Goal: Task Accomplishment & Management: Use online tool/utility

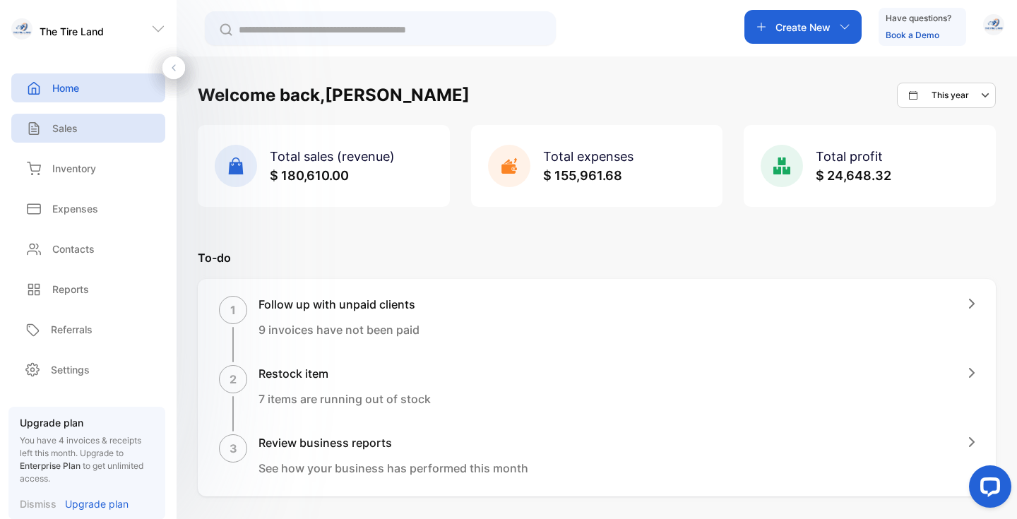
click at [69, 125] on p "Sales" at bounding box center [64, 128] width 25 height 15
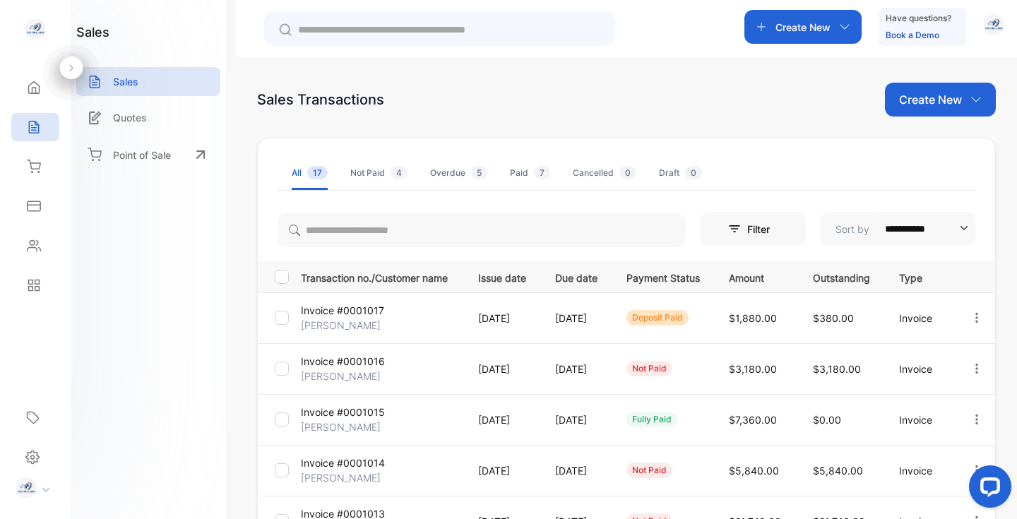
click at [786, 28] on p "Create New" at bounding box center [803, 27] width 55 height 15
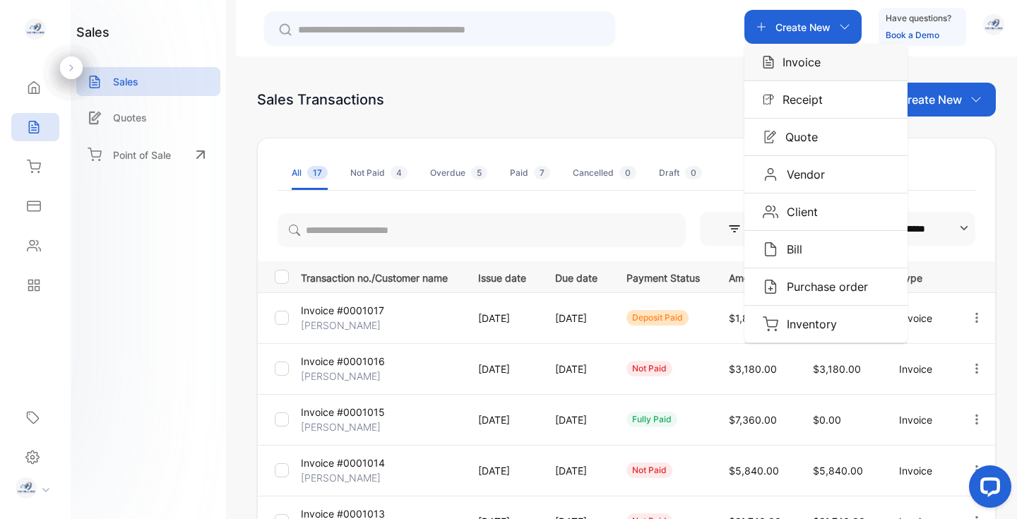
click at [789, 58] on p "Invoice" at bounding box center [797, 62] width 47 height 17
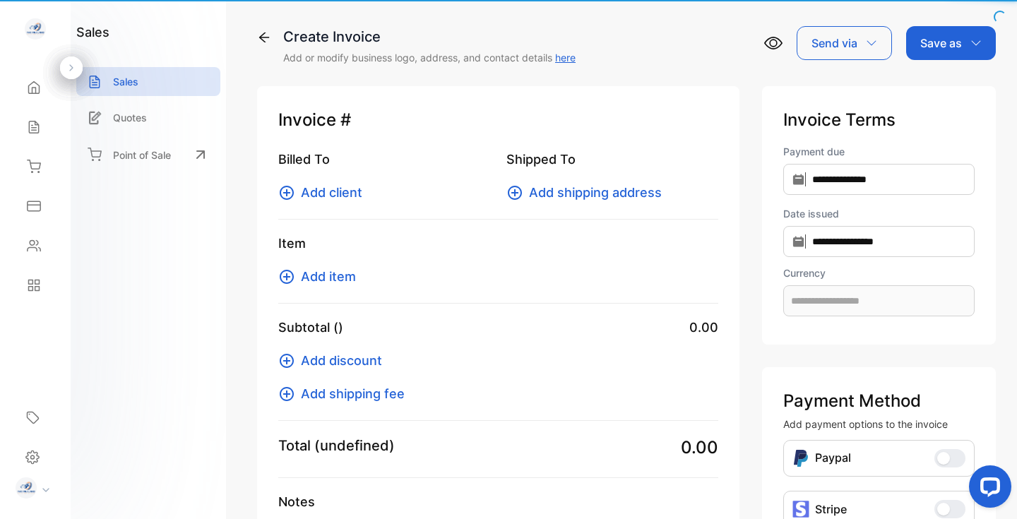
type input "**********"
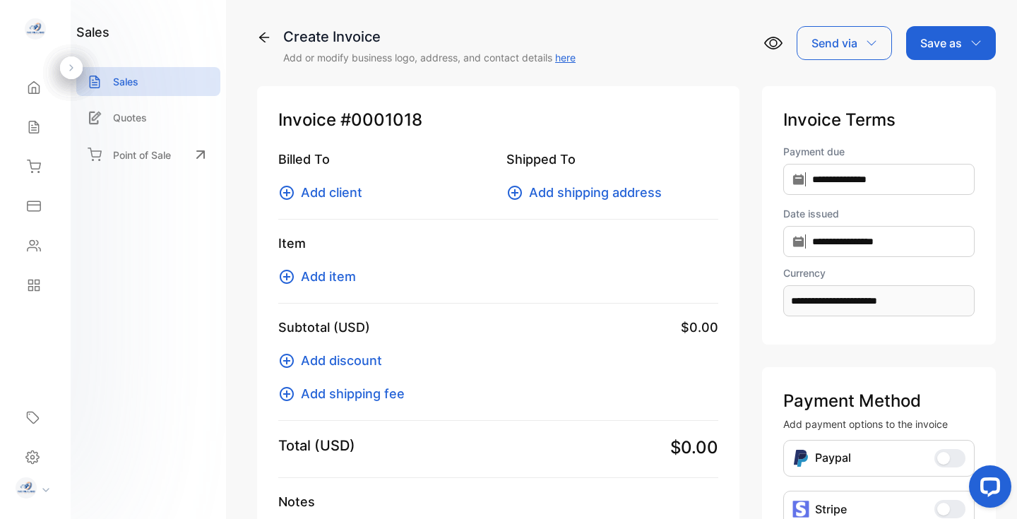
click at [341, 194] on span "Add client" at bounding box center [331, 192] width 61 height 19
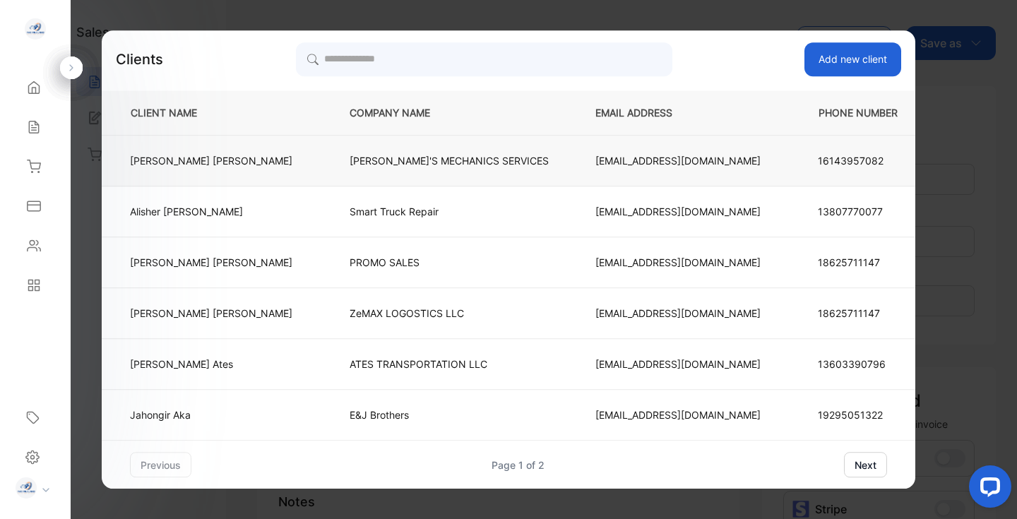
click at [413, 168] on td "[PERSON_NAME]'S MECHANICS SERVICES" at bounding box center [449, 161] width 246 height 51
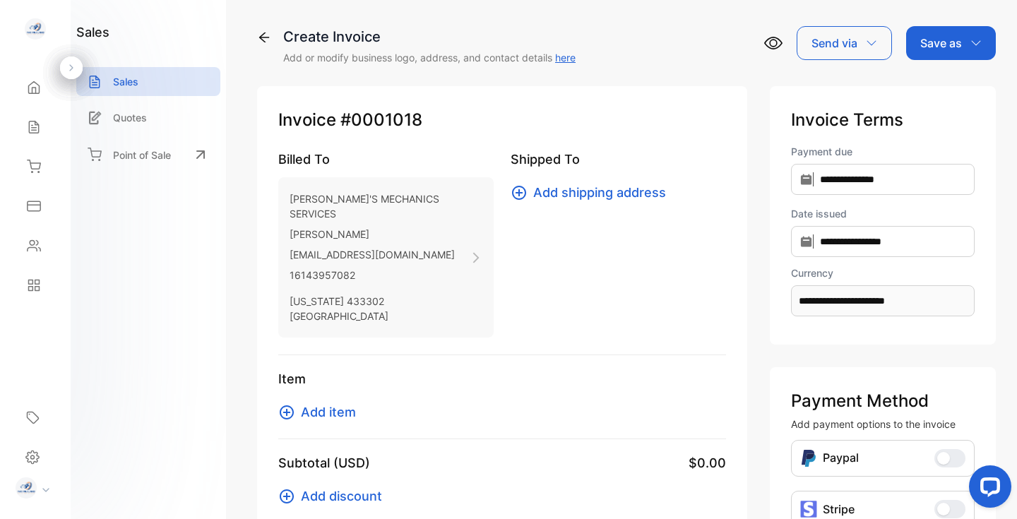
click at [316, 403] on span "Add item" at bounding box center [328, 412] width 55 height 19
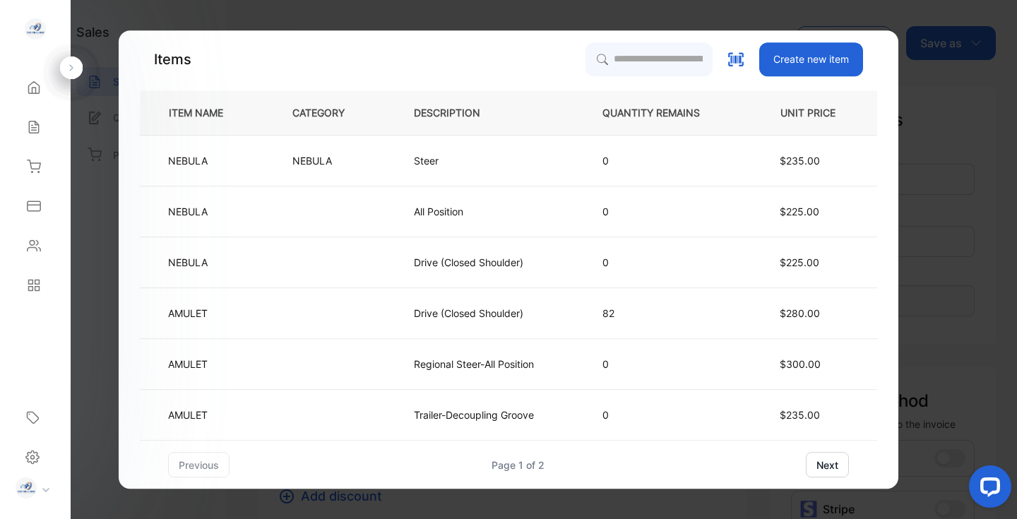
click at [829, 469] on button "next" at bounding box center [827, 464] width 43 height 25
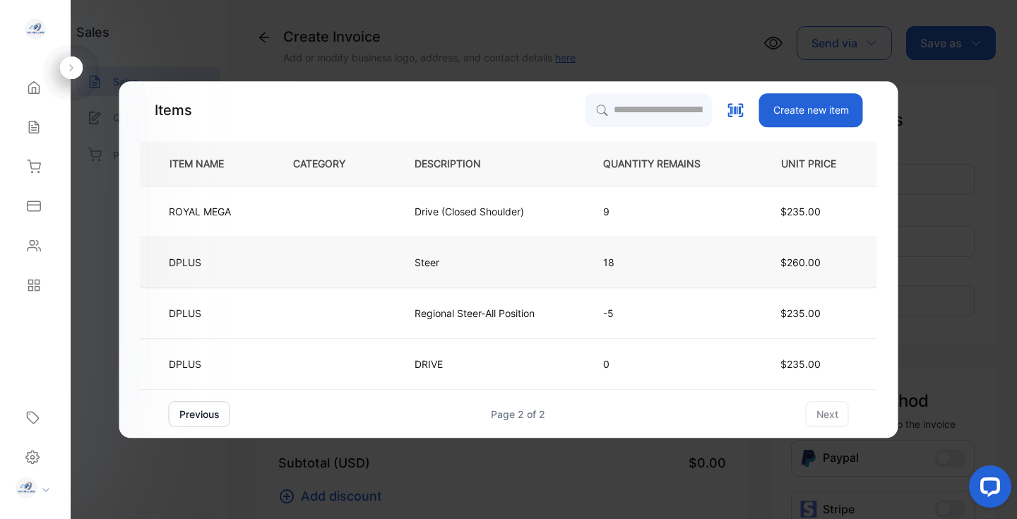
click at [416, 264] on p "Steer" at bounding box center [442, 262] width 55 height 15
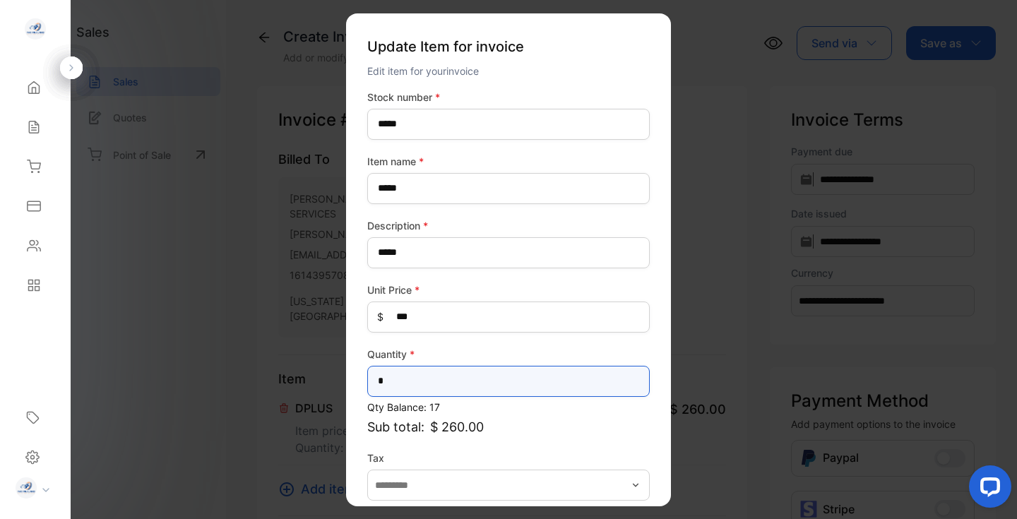
drag, startPoint x: 388, startPoint y: 379, endPoint x: 360, endPoint y: 374, distance: 29.4
click at [360, 374] on div "Update Item for invoice Edit item for your invoice Stock number * ***** Item na…" at bounding box center [508, 259] width 325 height 493
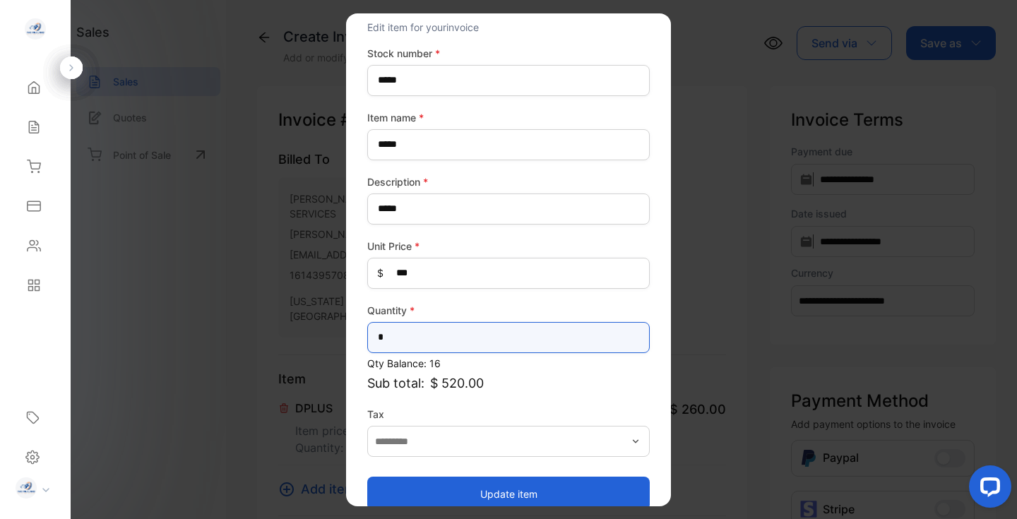
scroll to position [65, 0]
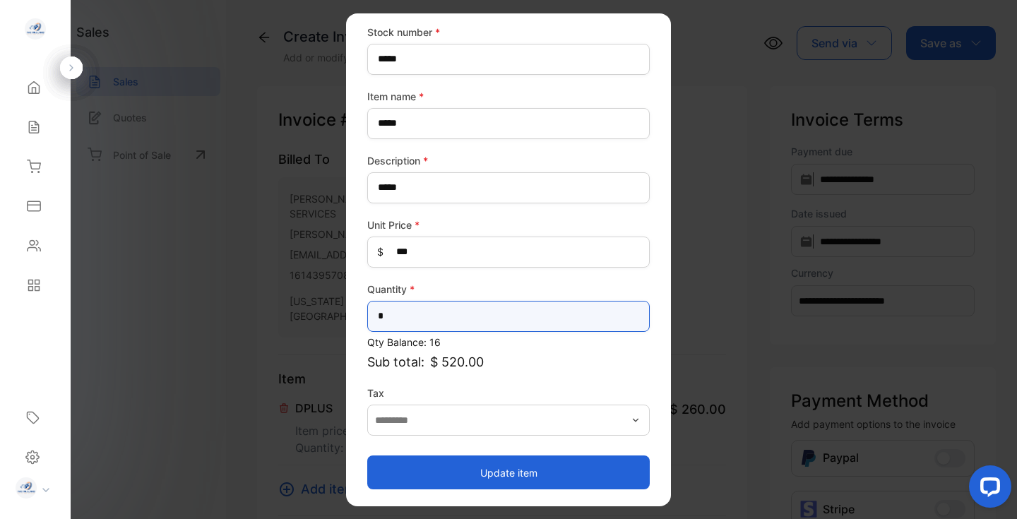
type input "*"
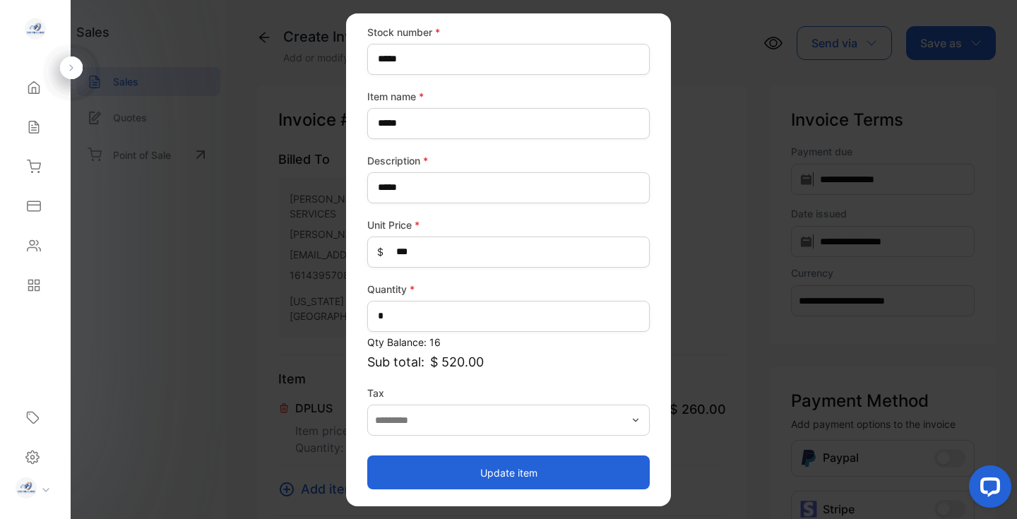
click at [613, 468] on button "Update item" at bounding box center [508, 473] width 283 height 34
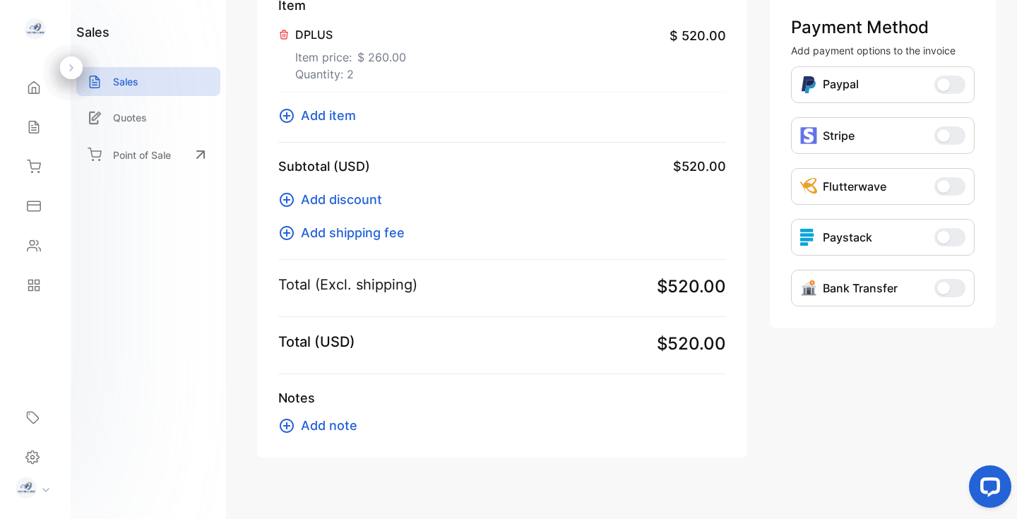
scroll to position [376, 0]
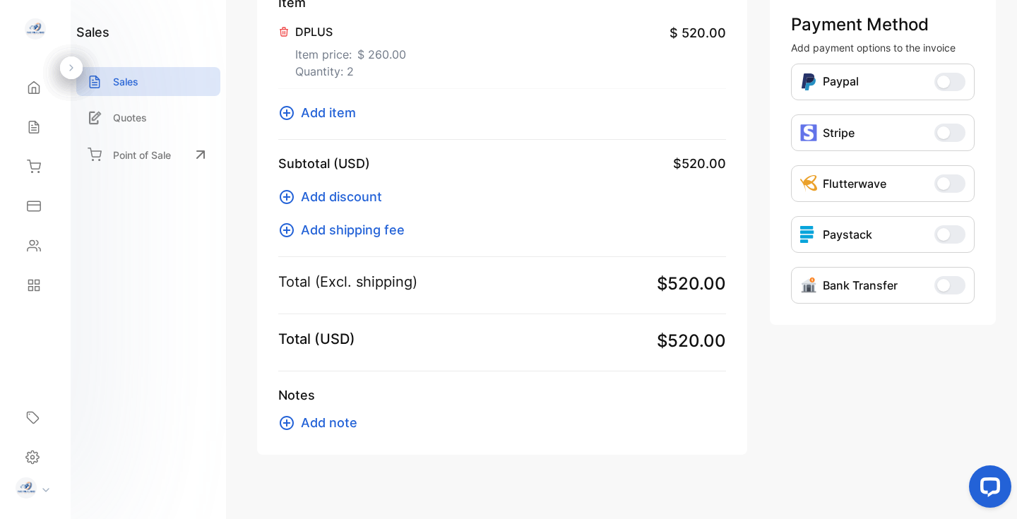
click at [360, 187] on span "Add discount" at bounding box center [341, 196] width 81 height 19
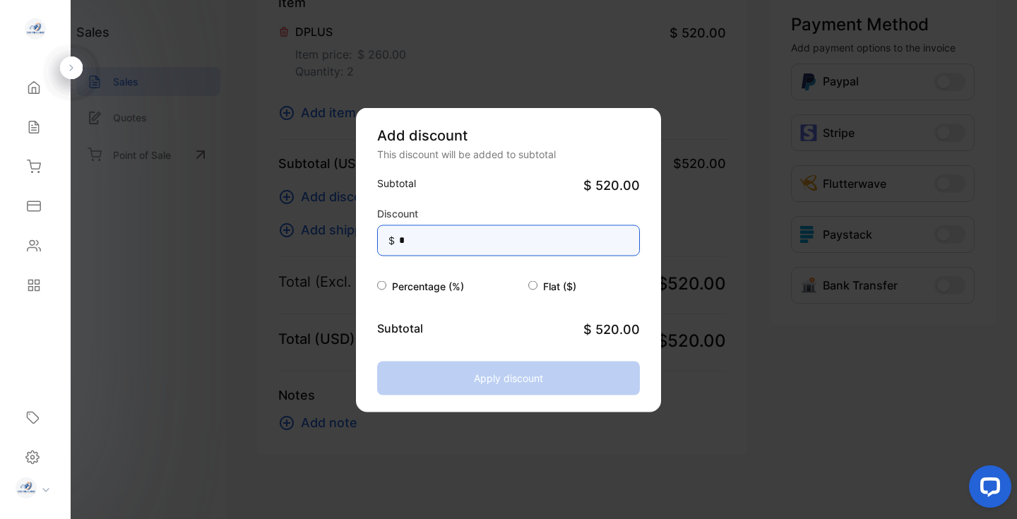
drag, startPoint x: 432, startPoint y: 243, endPoint x: 375, endPoint y: 230, distance: 58.6
click at [375, 230] on div "Add discount This discount will be added to subtotal Subtotal $ 520.00 Discount…" at bounding box center [508, 259] width 305 height 304
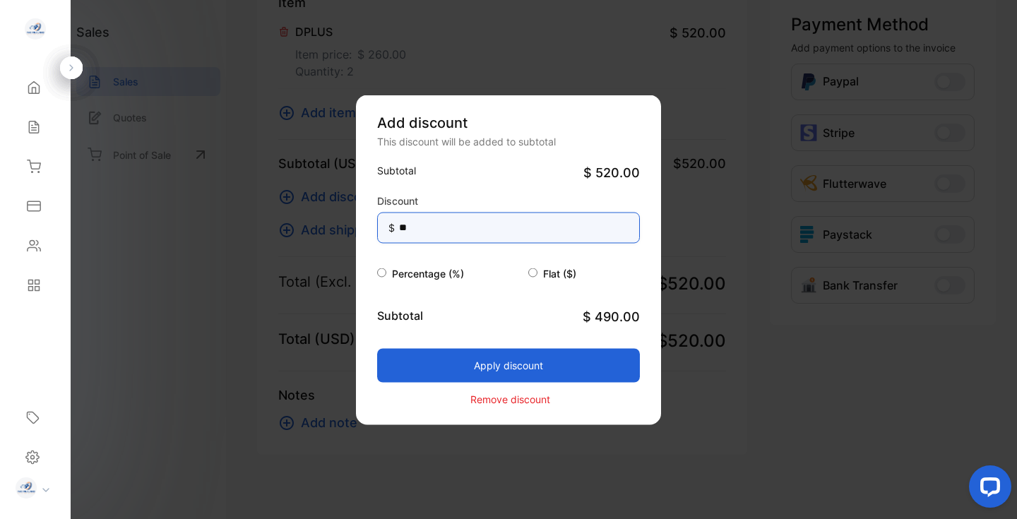
type input "**"
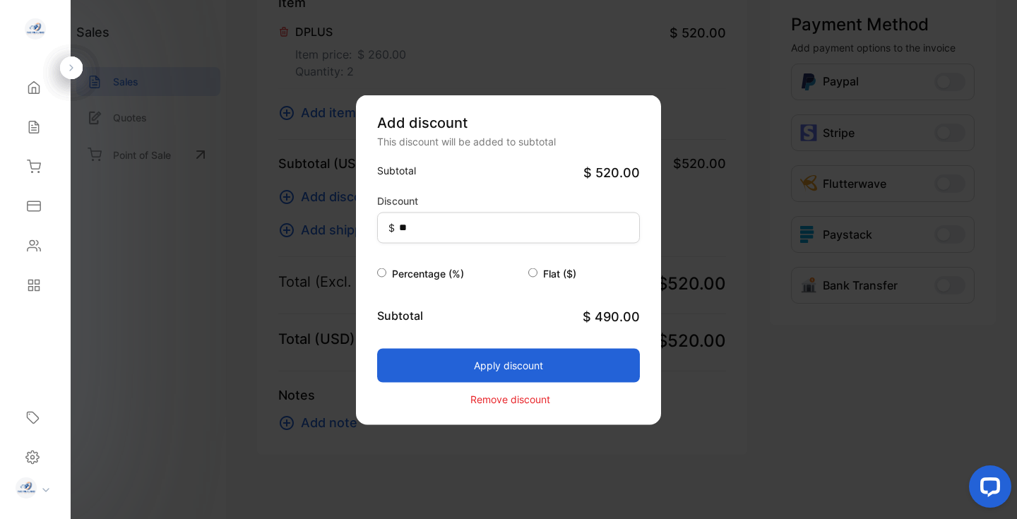
click at [475, 299] on div "Subtotal $ 520.00 Discount $ ** Percentage (%) Flat ($) Subtotal $ 490.00 Apply…" at bounding box center [508, 284] width 263 height 245
click at [492, 369] on button "Apply discount" at bounding box center [508, 365] width 263 height 34
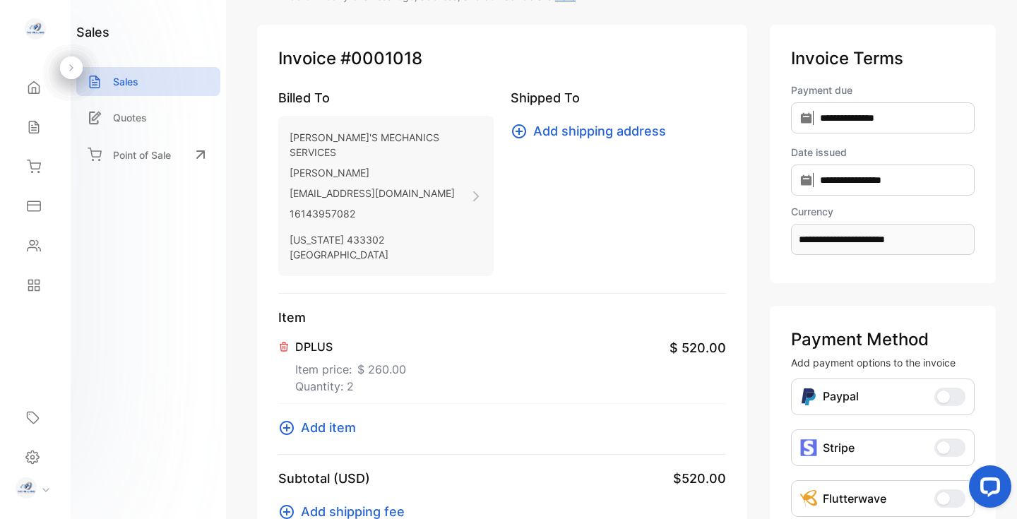
scroll to position [0, 0]
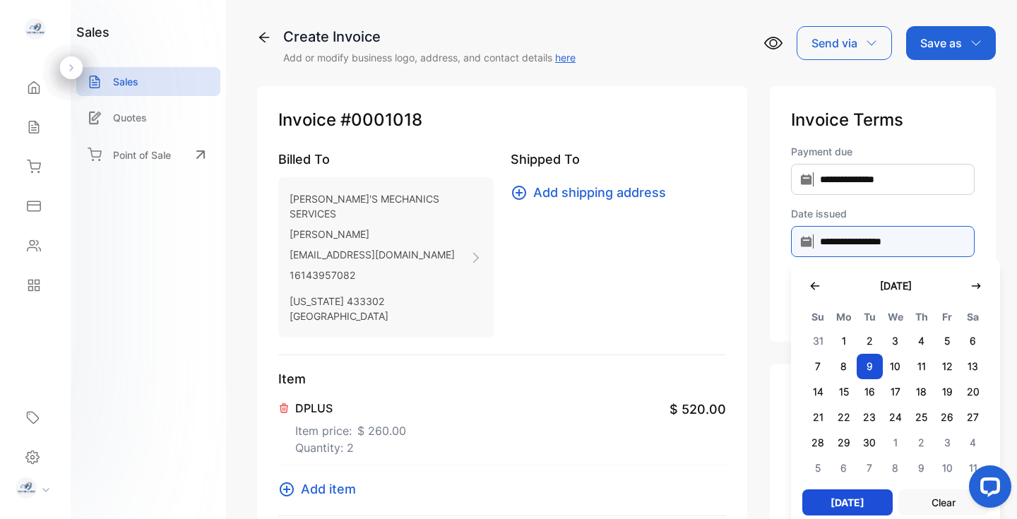
click at [901, 244] on input "**********" at bounding box center [883, 241] width 184 height 31
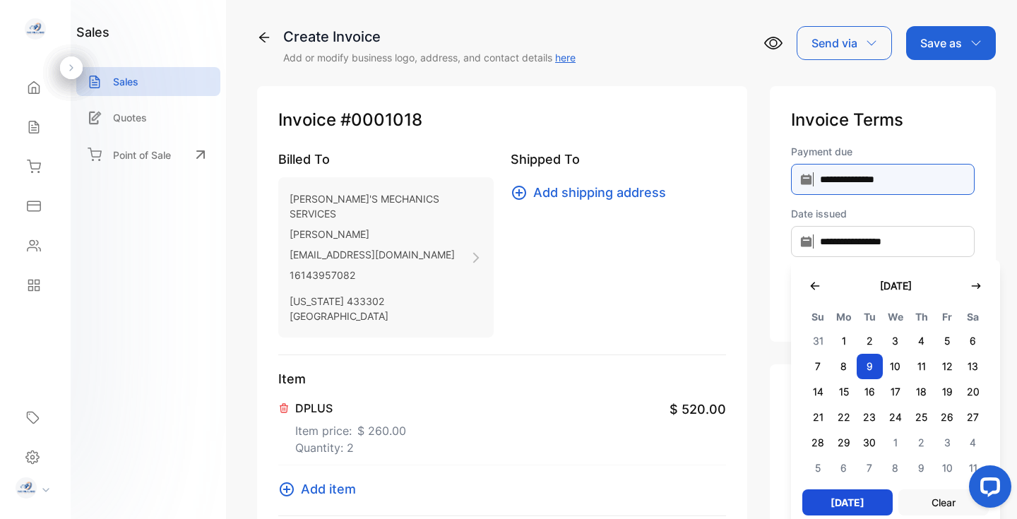
click at [904, 178] on input "**********" at bounding box center [883, 179] width 184 height 31
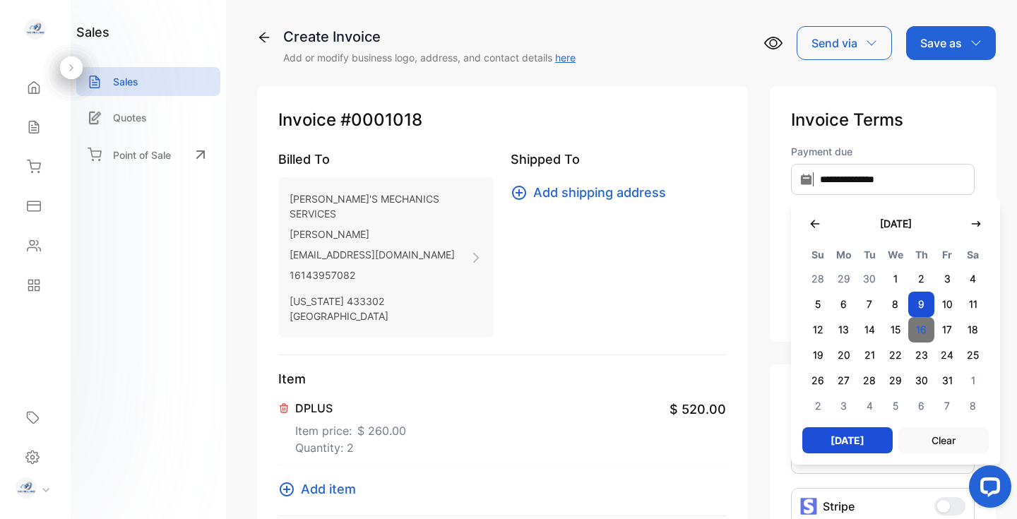
click at [925, 324] on span "16" at bounding box center [921, 329] width 26 height 25
type input "**********"
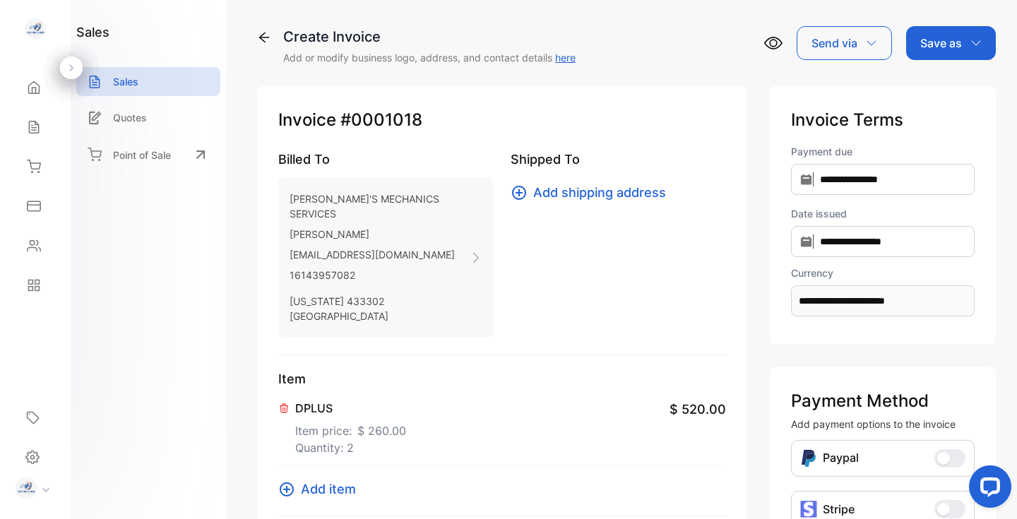
click at [948, 43] on p "Save as" at bounding box center [941, 43] width 42 height 17
click at [934, 87] on div "Invoice" at bounding box center [947, 90] width 81 height 28
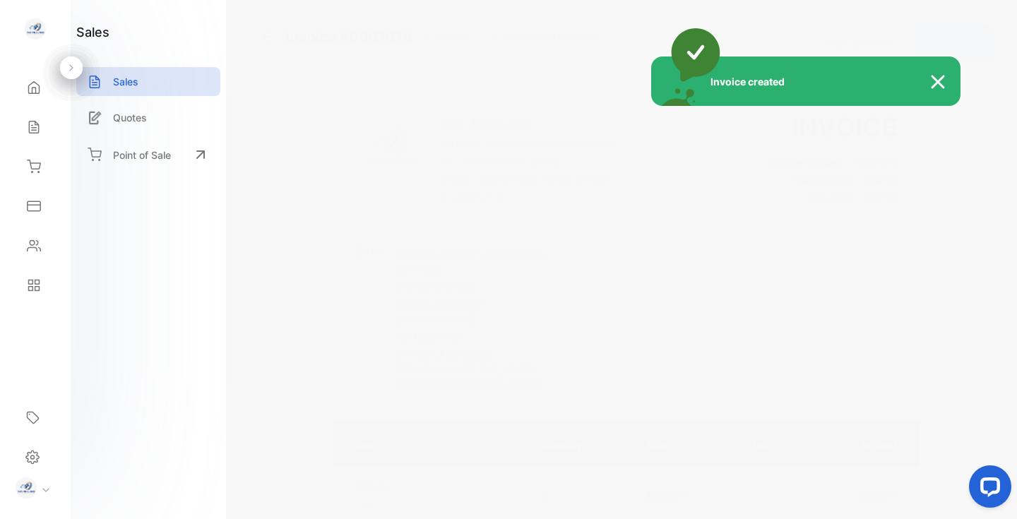
click at [937, 79] on img at bounding box center [944, 81] width 31 height 17
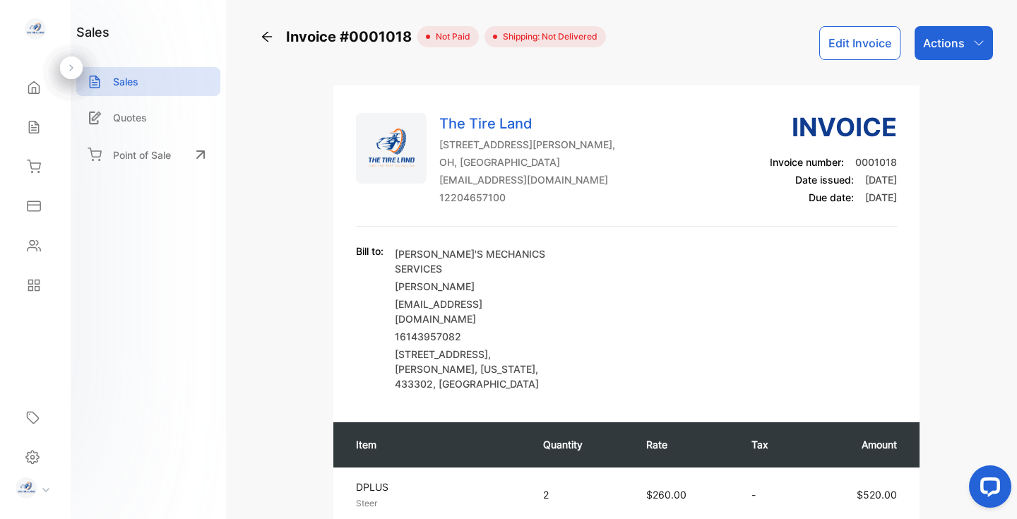
click at [973, 41] on icon "button" at bounding box center [978, 42] width 11 height 11
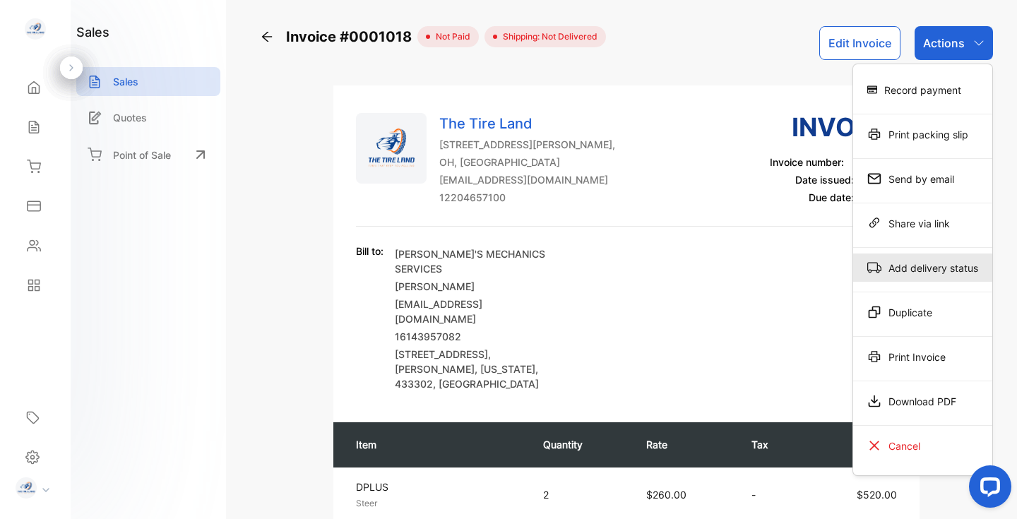
click at [927, 268] on div "Add delivery status" at bounding box center [922, 268] width 139 height 28
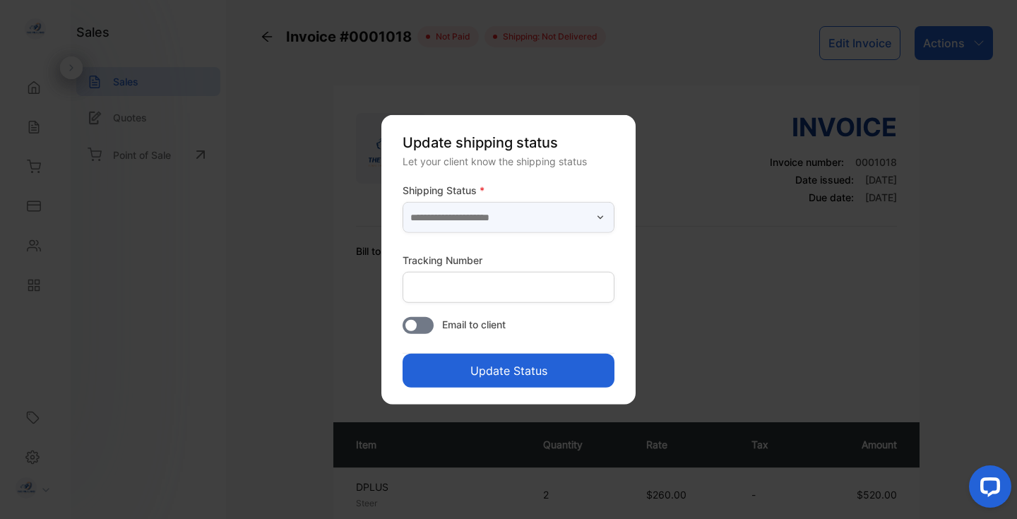
click at [567, 216] on input "text" at bounding box center [509, 217] width 212 height 31
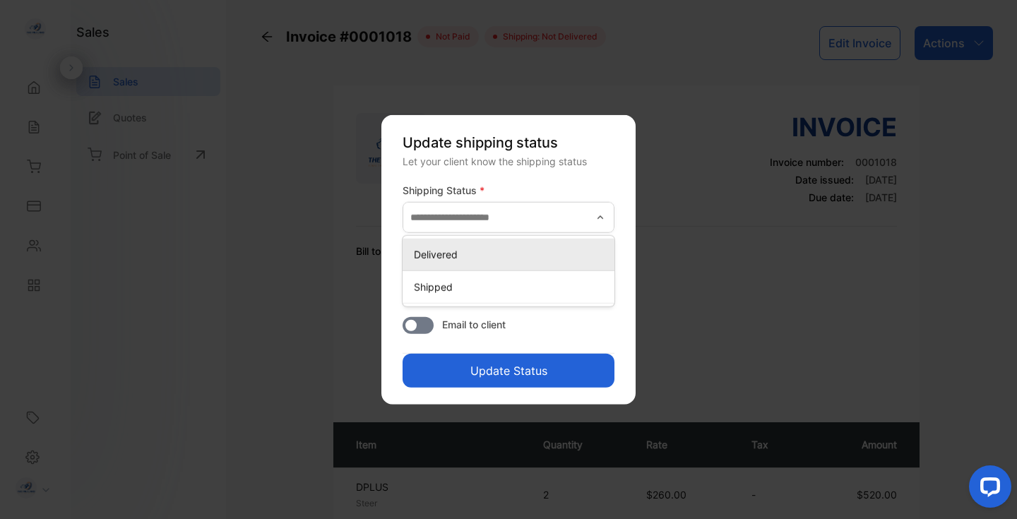
click at [521, 257] on p "Delivered" at bounding box center [511, 254] width 195 height 15
type input "*********"
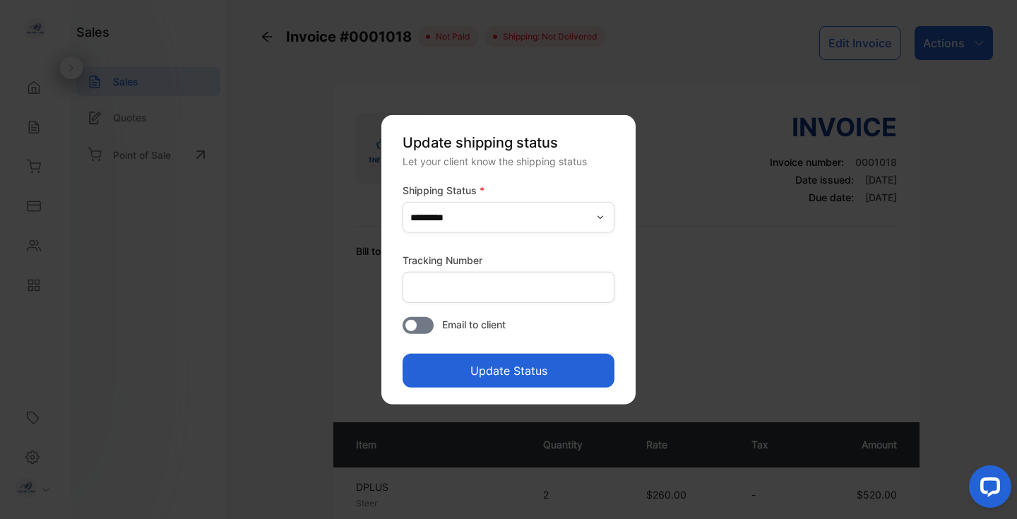
click at [513, 362] on button "Update Status" at bounding box center [509, 371] width 212 height 34
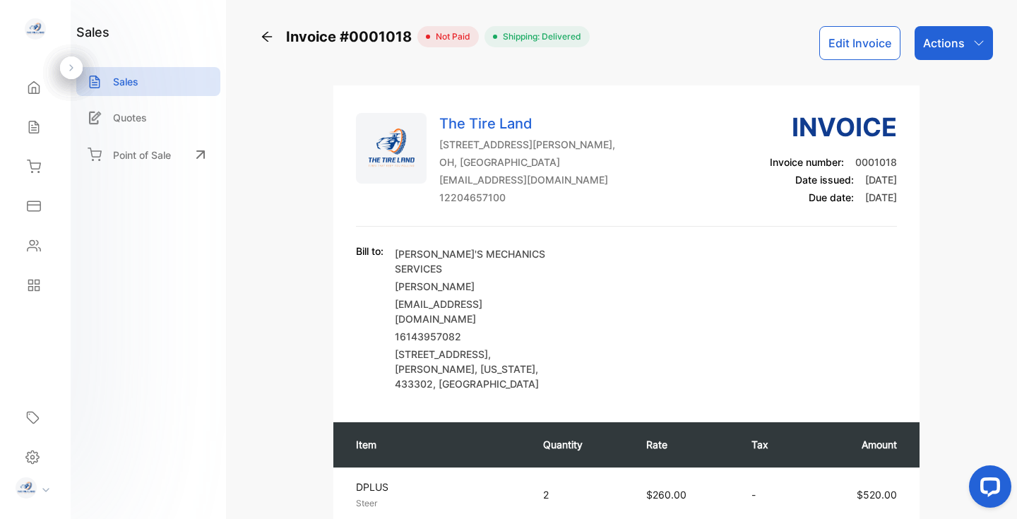
click at [976, 44] on icon "button" at bounding box center [978, 42] width 11 height 11
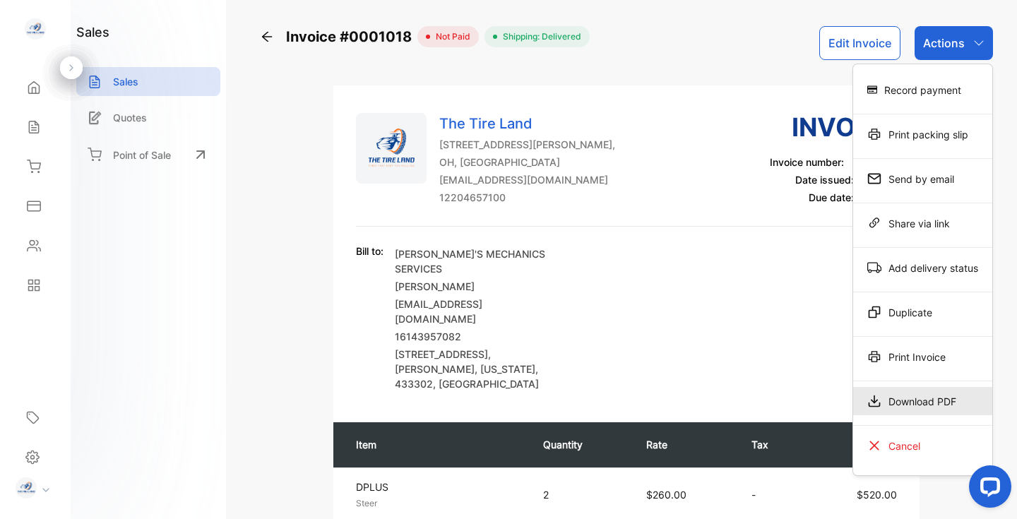
click at [924, 397] on div "Download PDF" at bounding box center [922, 401] width 139 height 28
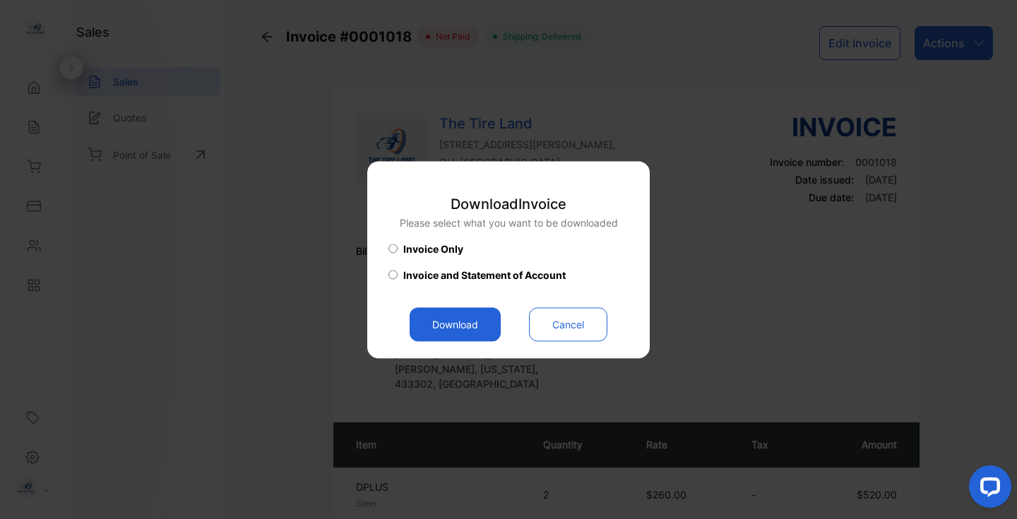
click at [463, 329] on button "Download" at bounding box center [455, 324] width 91 height 34
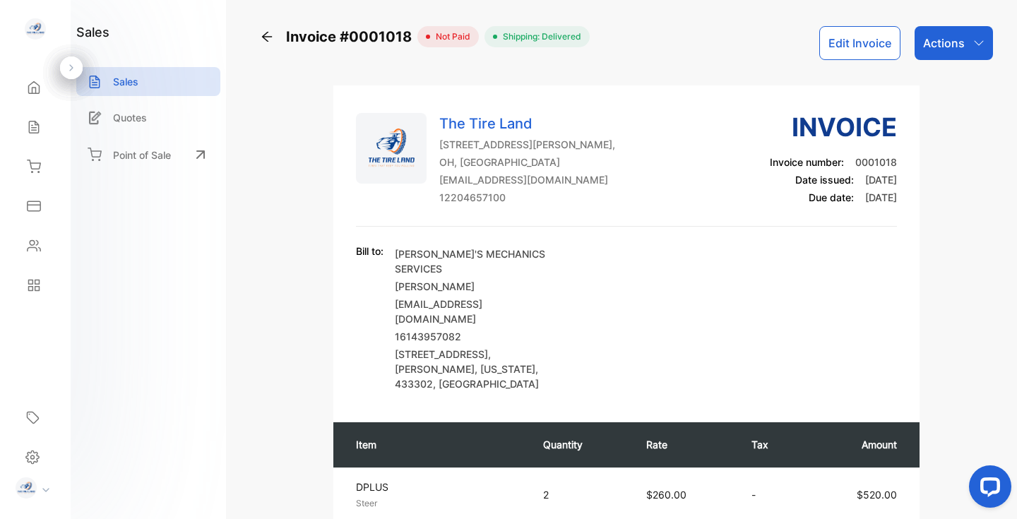
click at [974, 45] on icon "button" at bounding box center [978, 42] width 11 height 11
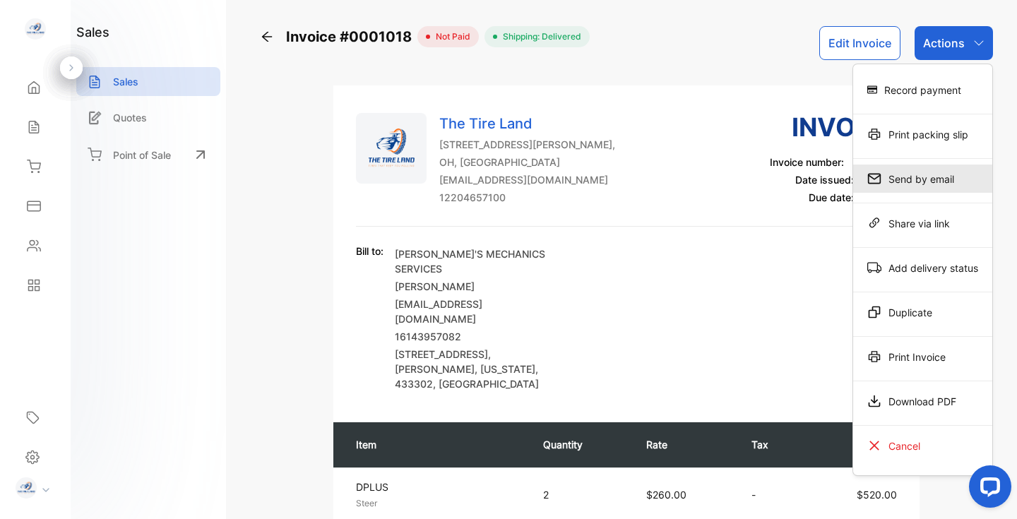
click at [931, 178] on div "Send by email" at bounding box center [922, 179] width 139 height 28
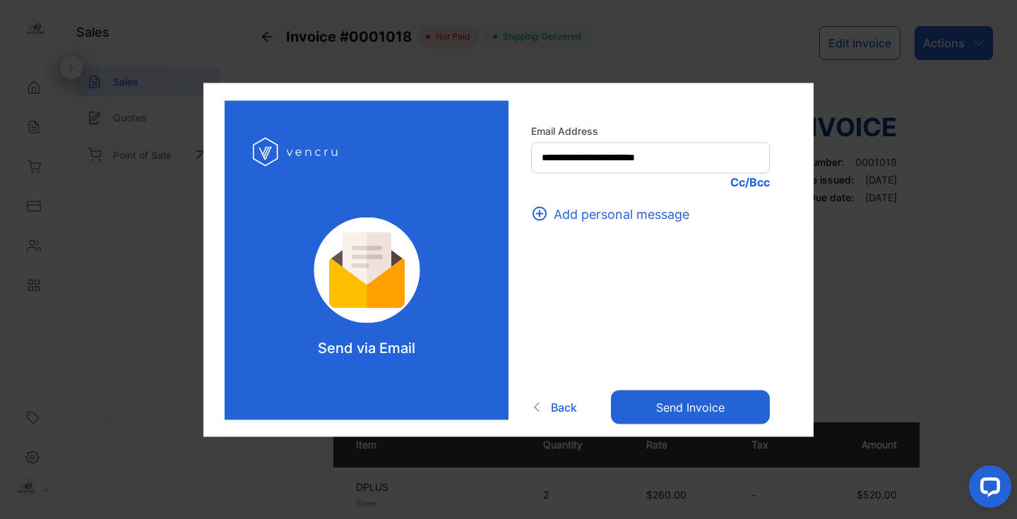
click at [699, 408] on button "Send invoice" at bounding box center [690, 408] width 159 height 34
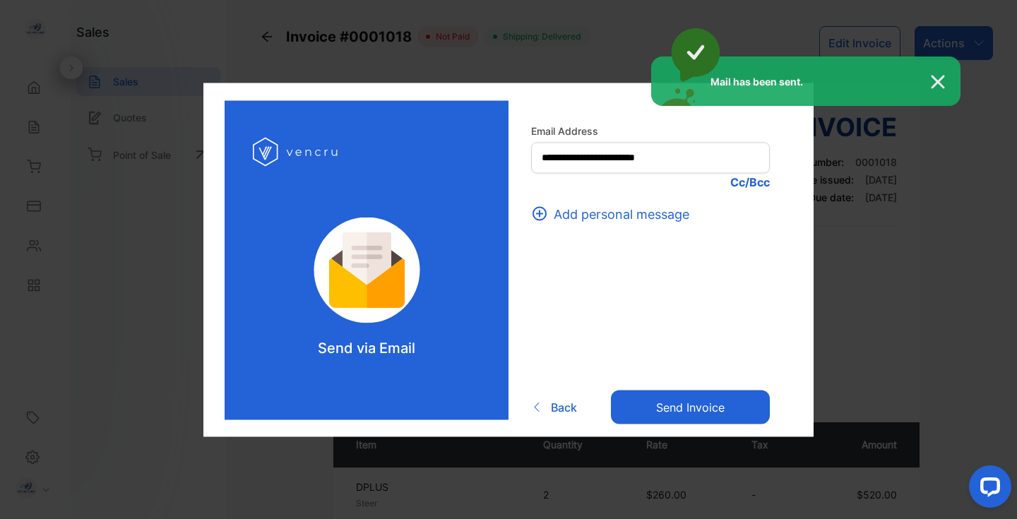
click at [913, 369] on div "Mail has been sent." at bounding box center [508, 259] width 1017 height 519
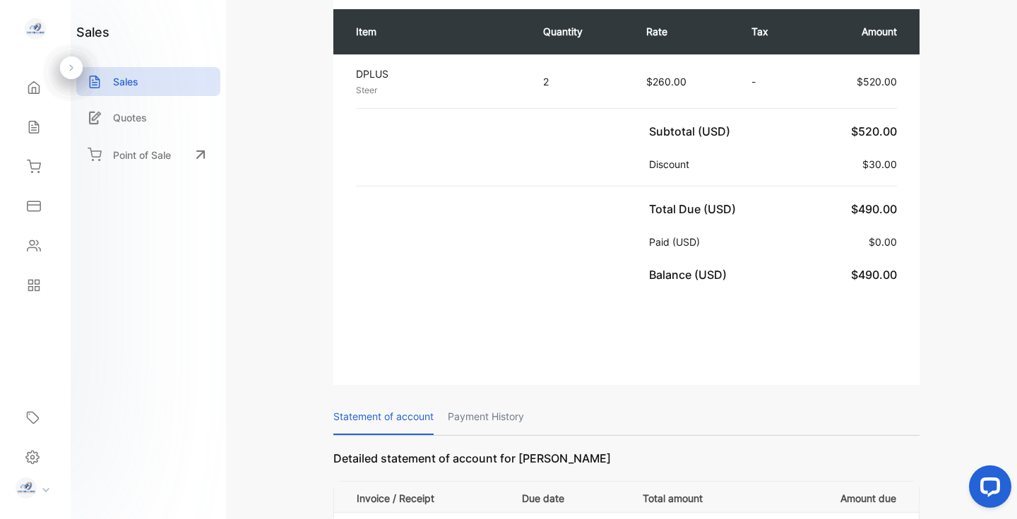
scroll to position [432, 0]
